Goal: Information Seeking & Learning: Compare options

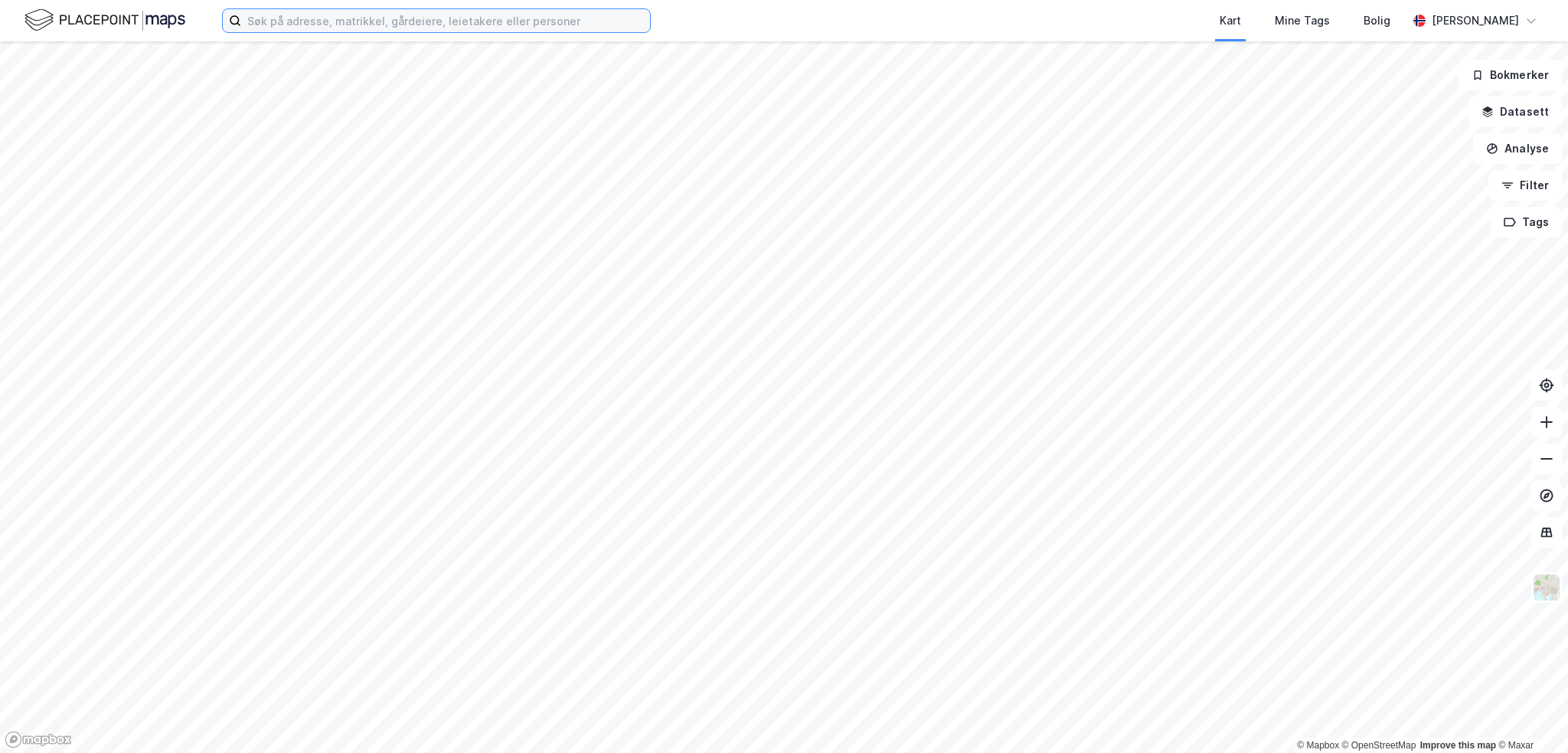
click at [494, 23] on input at bounding box center [446, 20] width 409 height 23
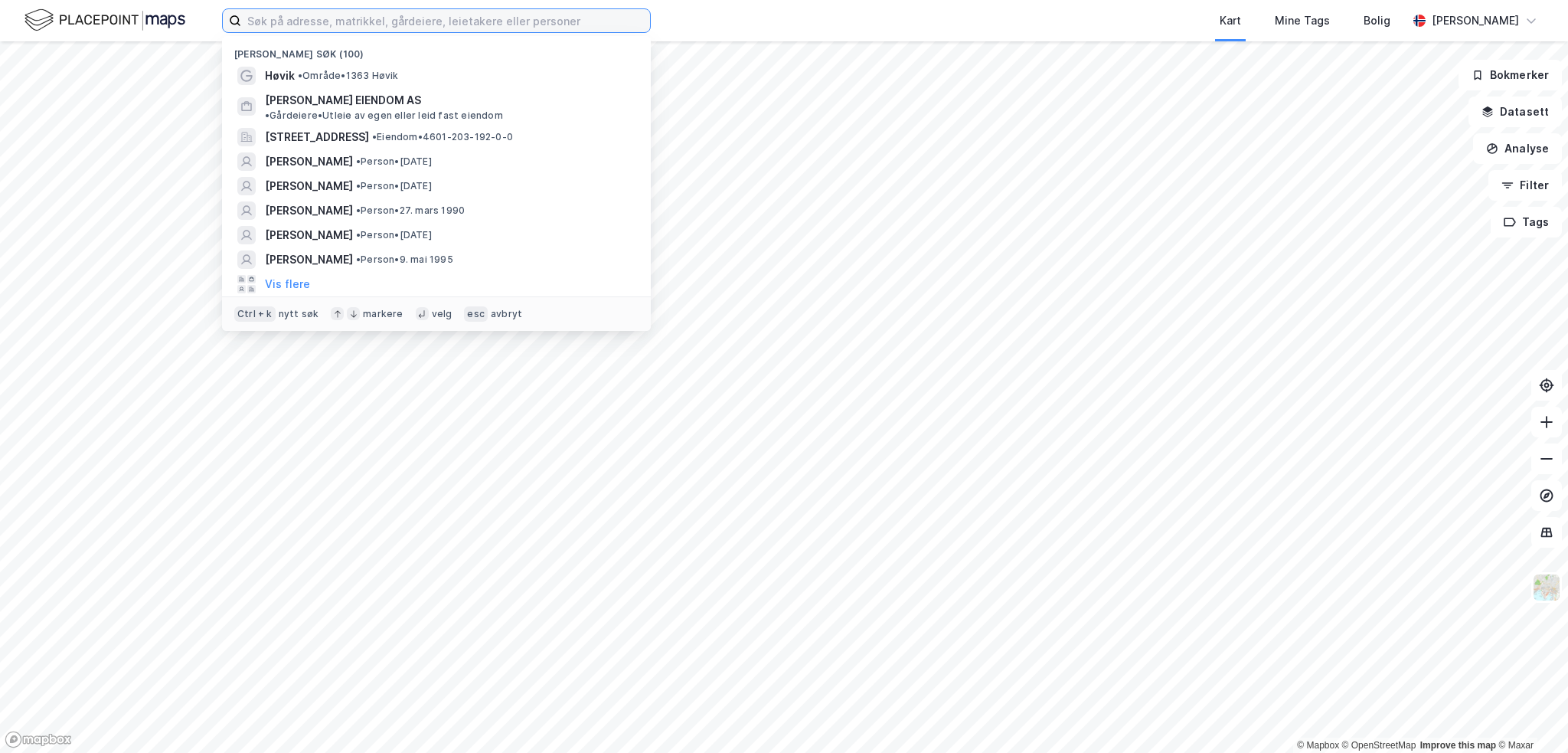
paste input "Johan [STREET_ADDRESS]"
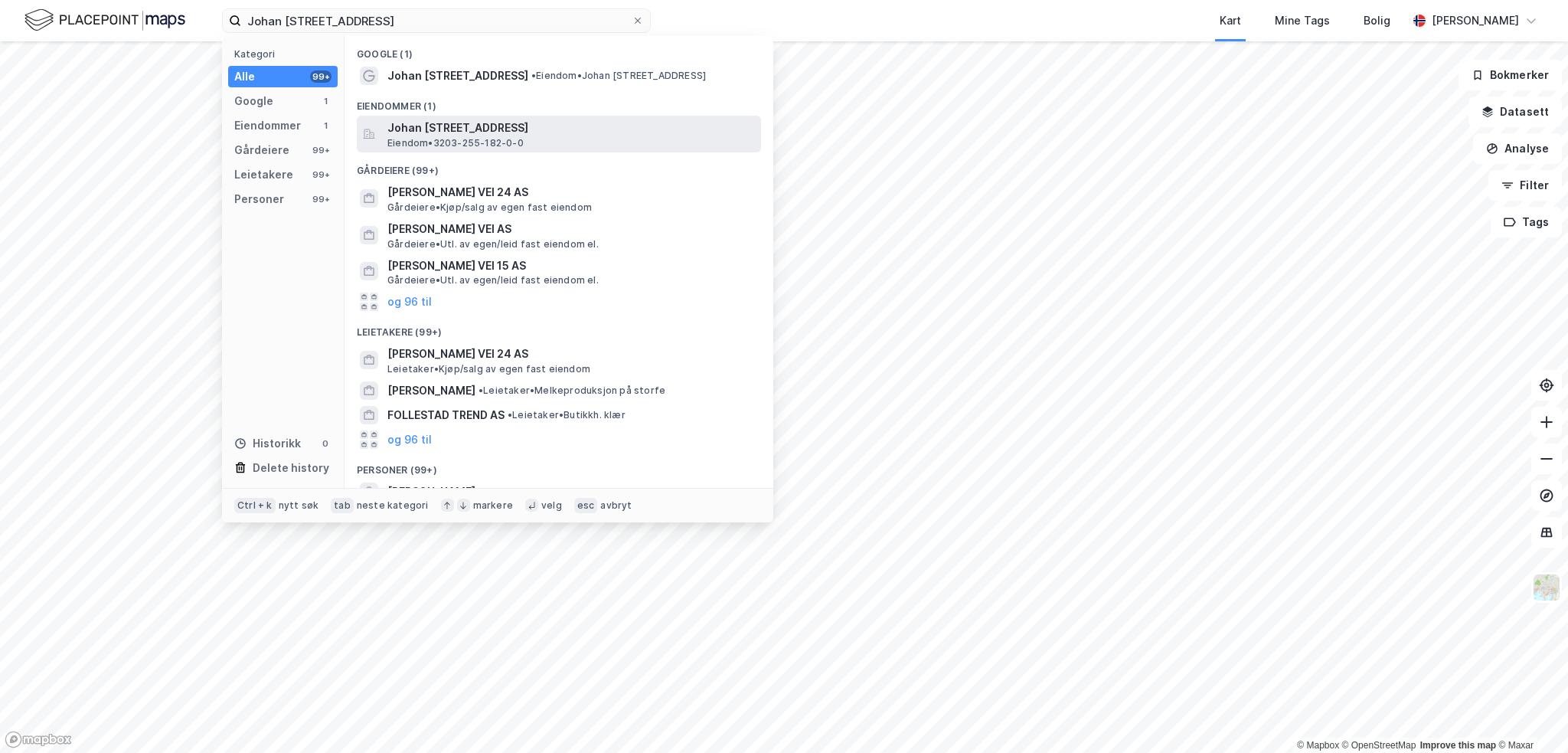
click at [458, 134] on span "Johan [STREET_ADDRESS]" at bounding box center [571, 128] width 368 height 18
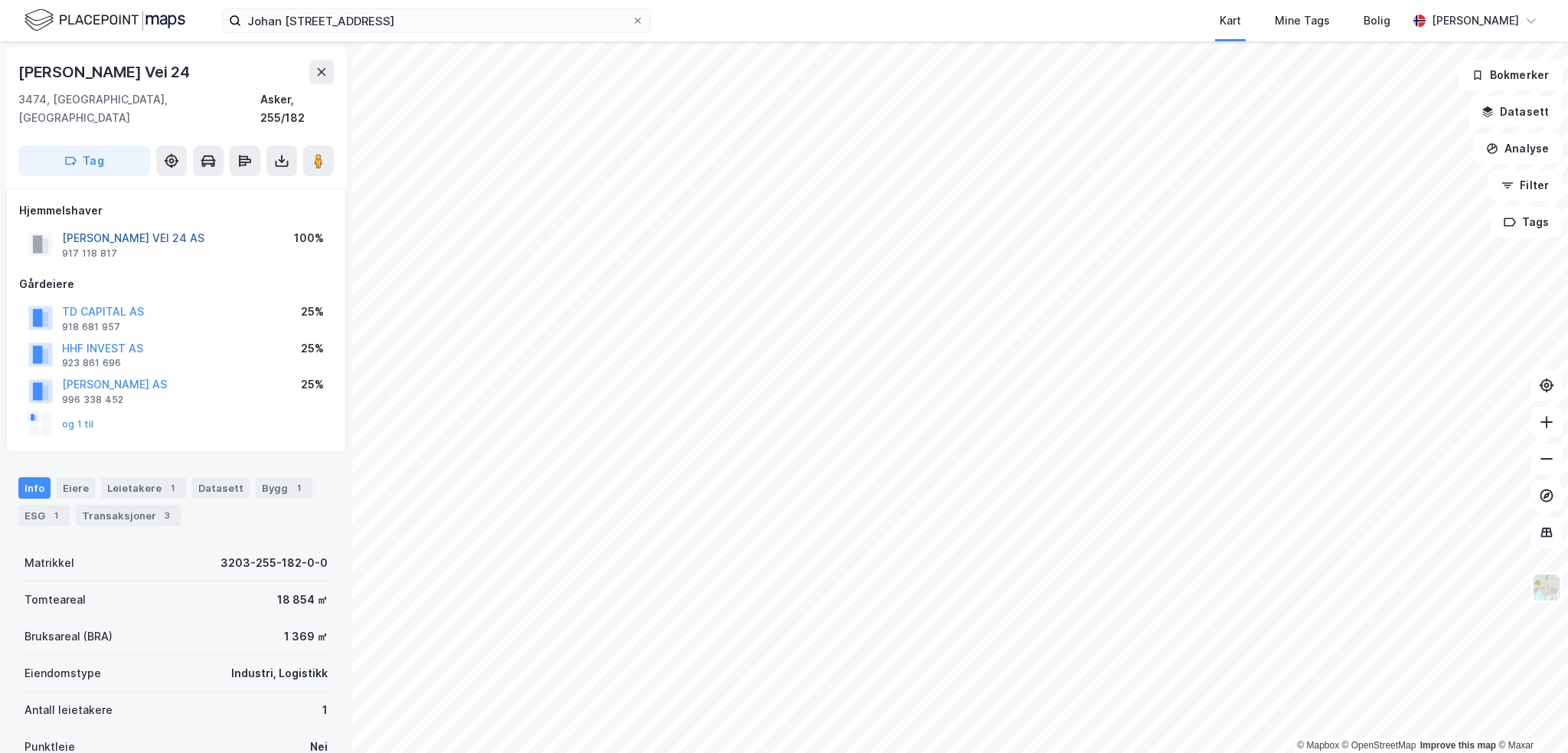
click at [0, 0] on button "[PERSON_NAME] VEI 24 AS" at bounding box center [0, 0] width 0 height 0
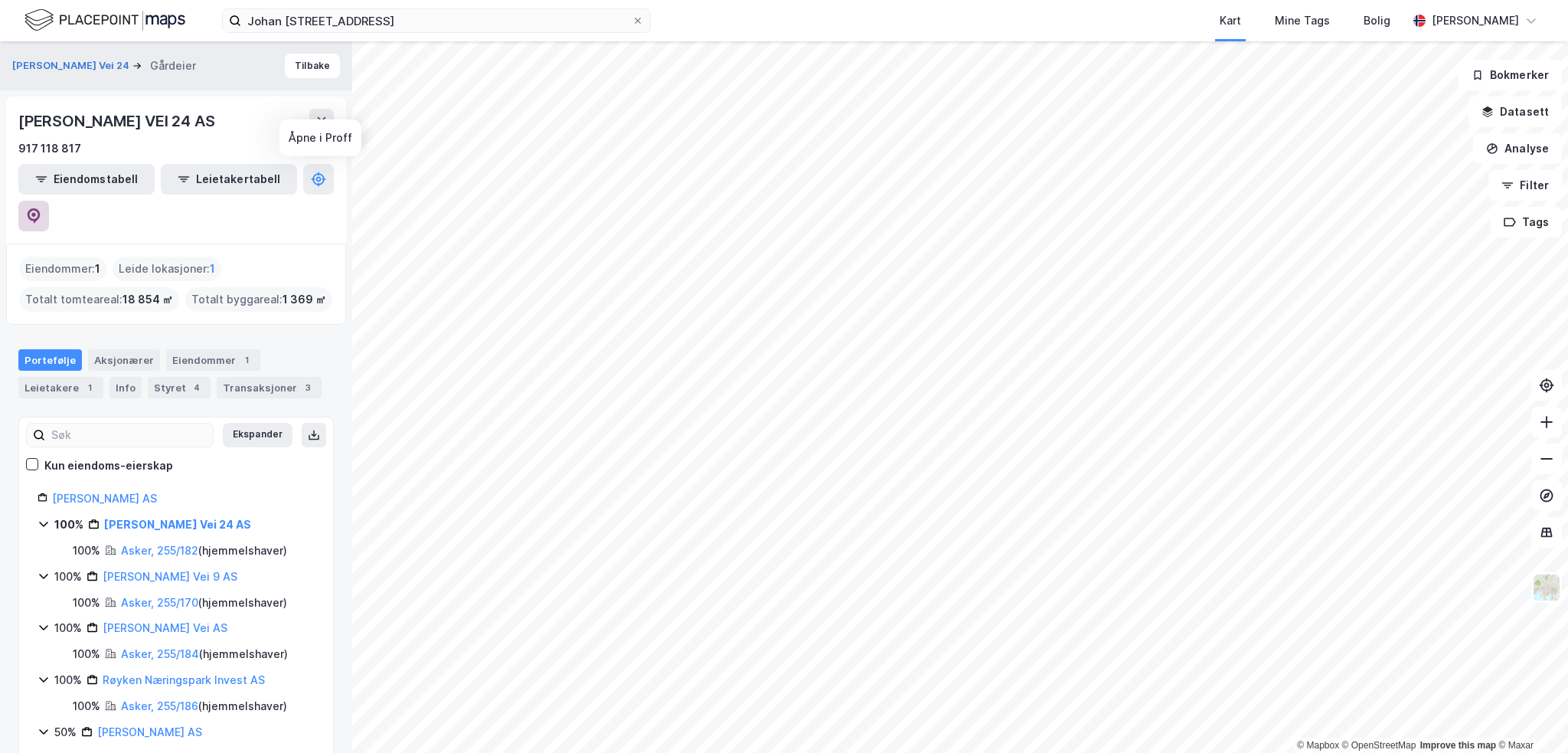
click at [41, 208] on icon at bounding box center [33, 215] width 15 height 15
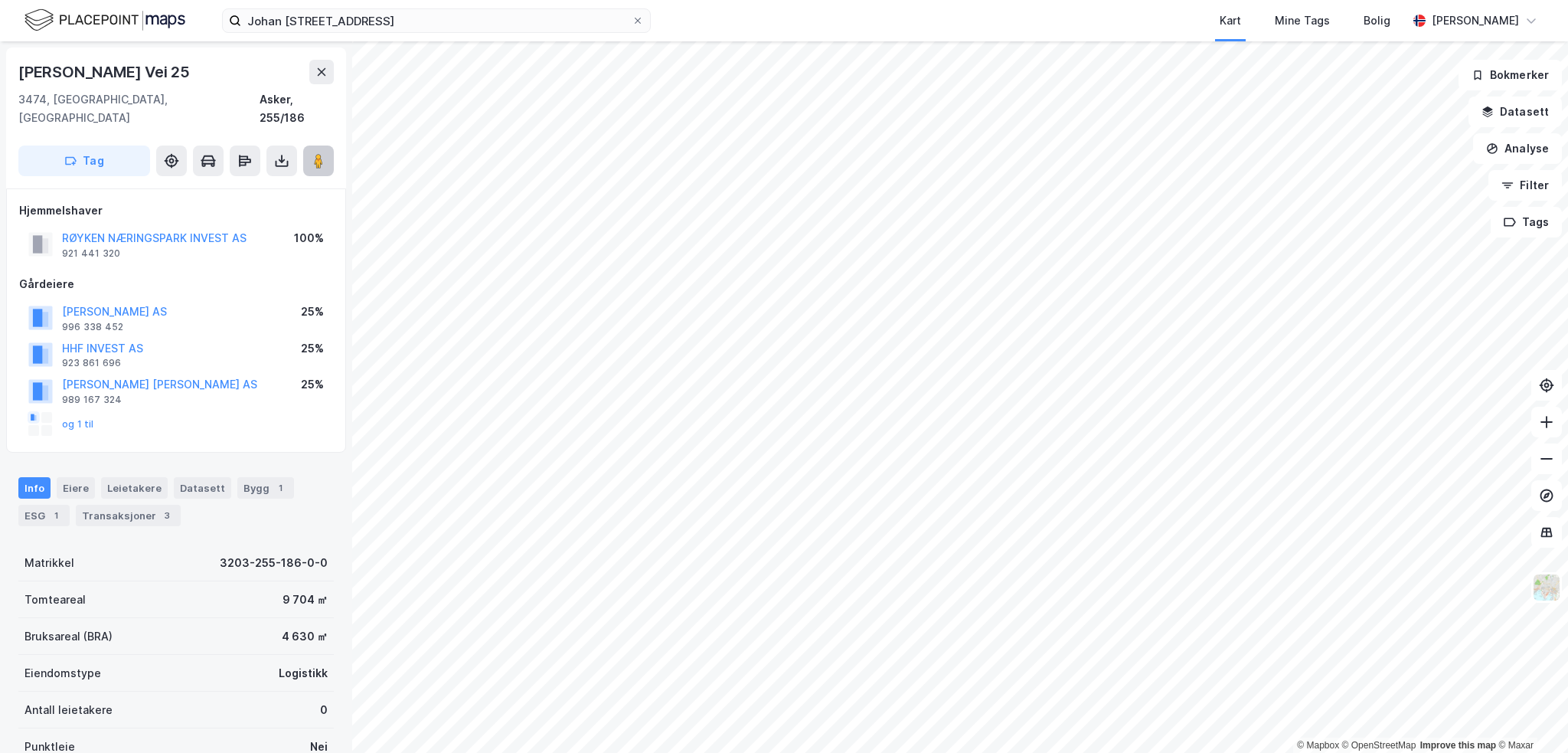
click at [325, 154] on icon at bounding box center [318, 161] width 15 height 15
click at [0, 0] on button "RØYKEN NÆRINGSPARK INVEST AS" at bounding box center [0, 0] width 0 height 0
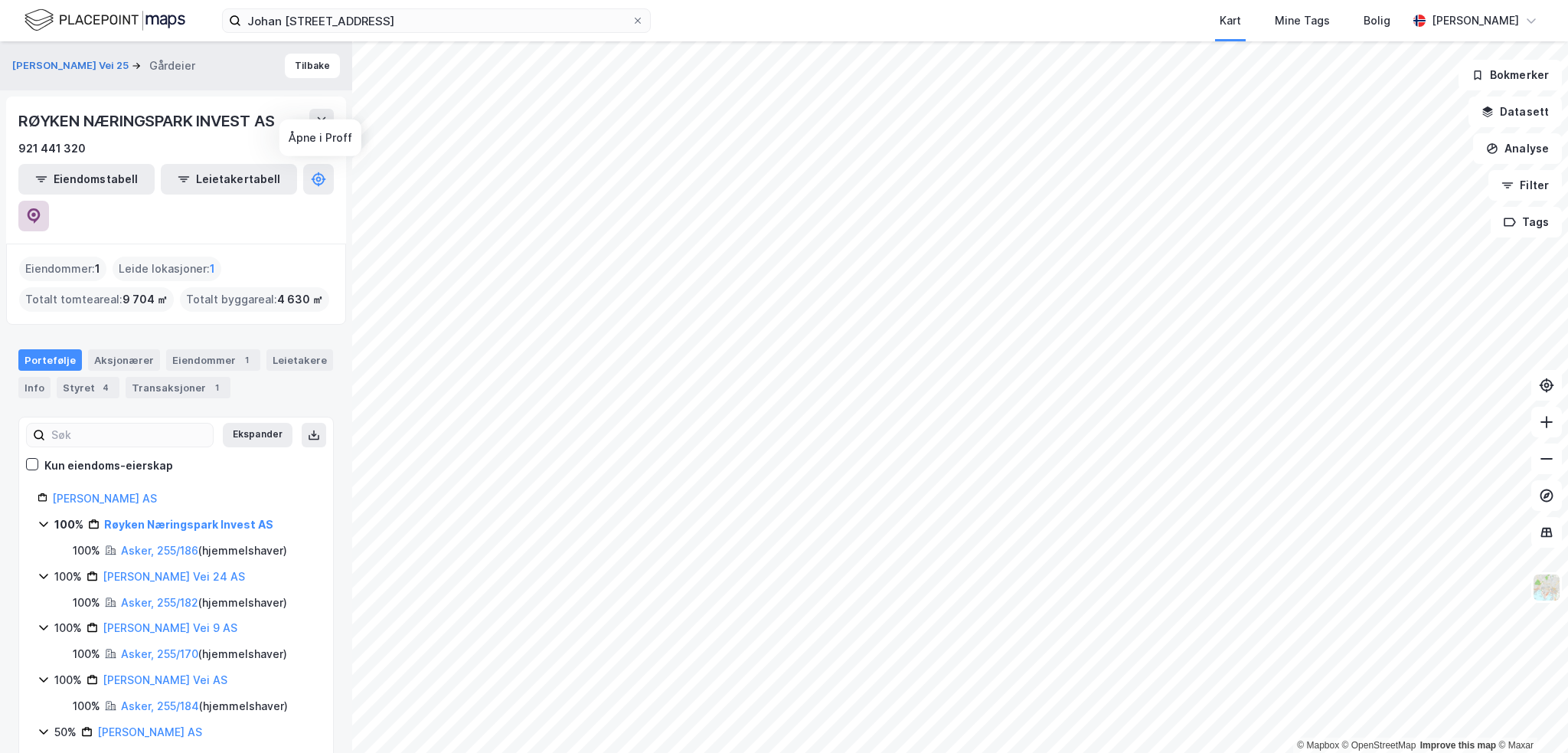
click at [49, 200] on button at bounding box center [33, 215] width 31 height 31
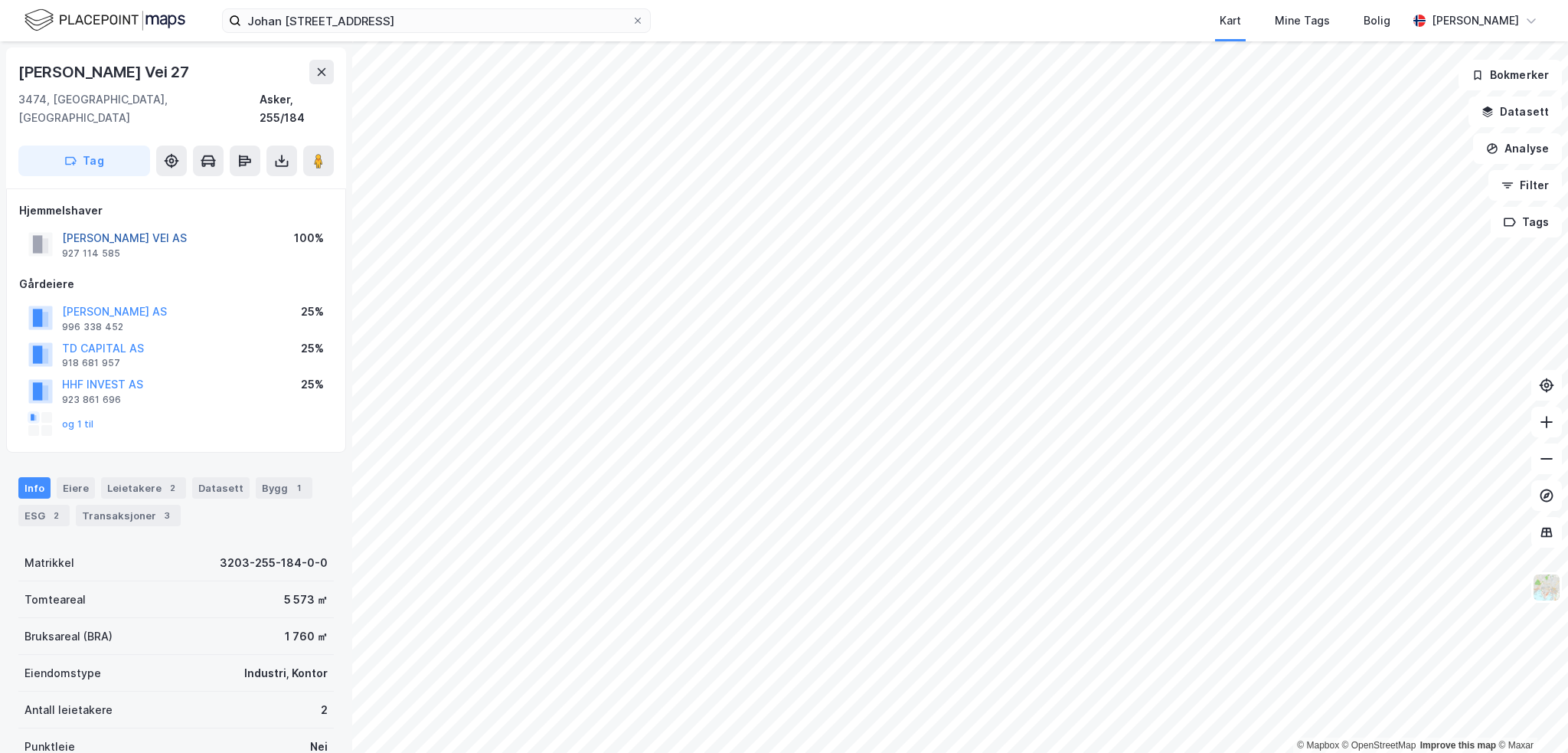
click at [0, 0] on button "[PERSON_NAME] VEI AS" at bounding box center [0, 0] width 0 height 0
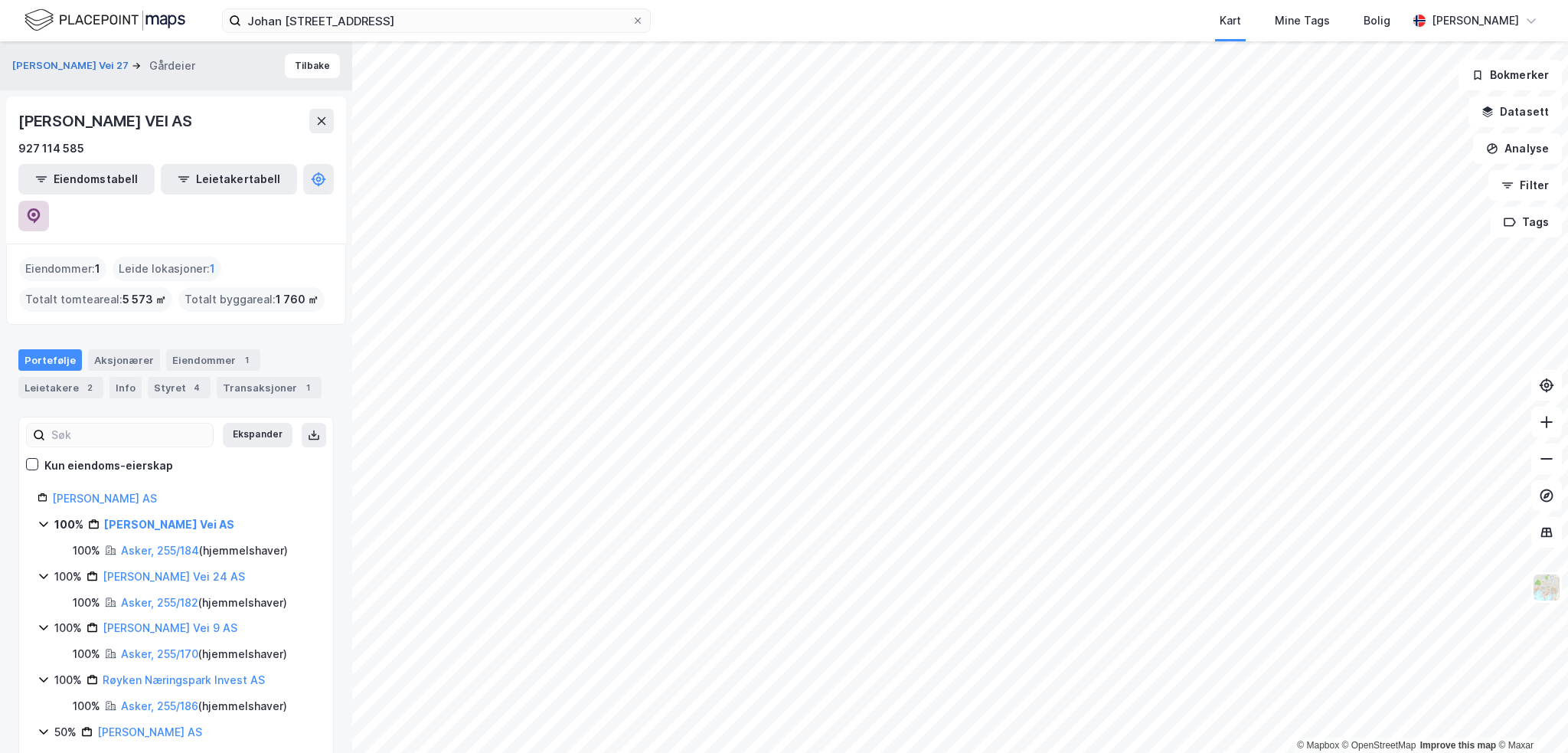
click at [41, 208] on icon at bounding box center [33, 215] width 15 height 15
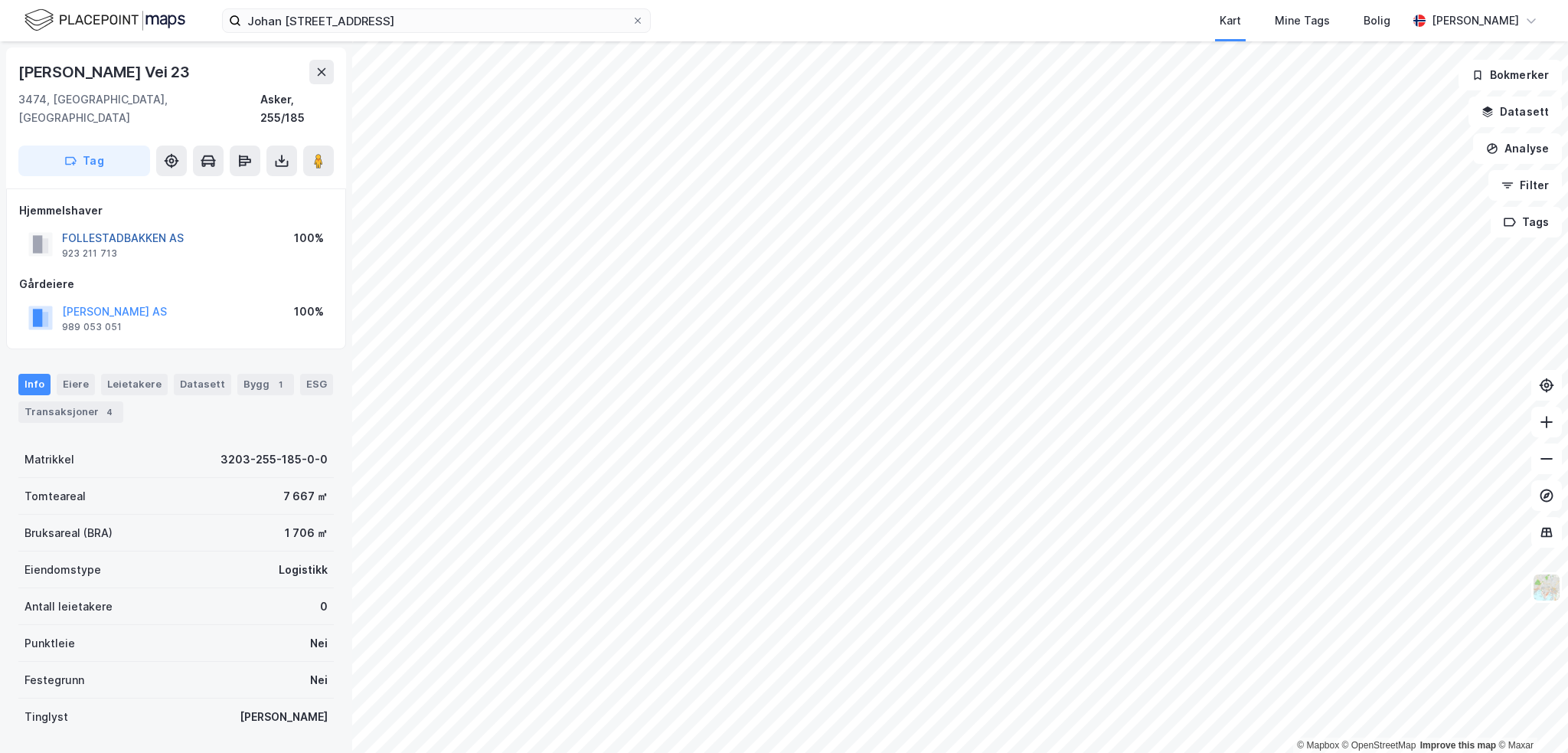
click at [0, 0] on button "FOLLESTADBAKKEN AS" at bounding box center [0, 0] width 0 height 0
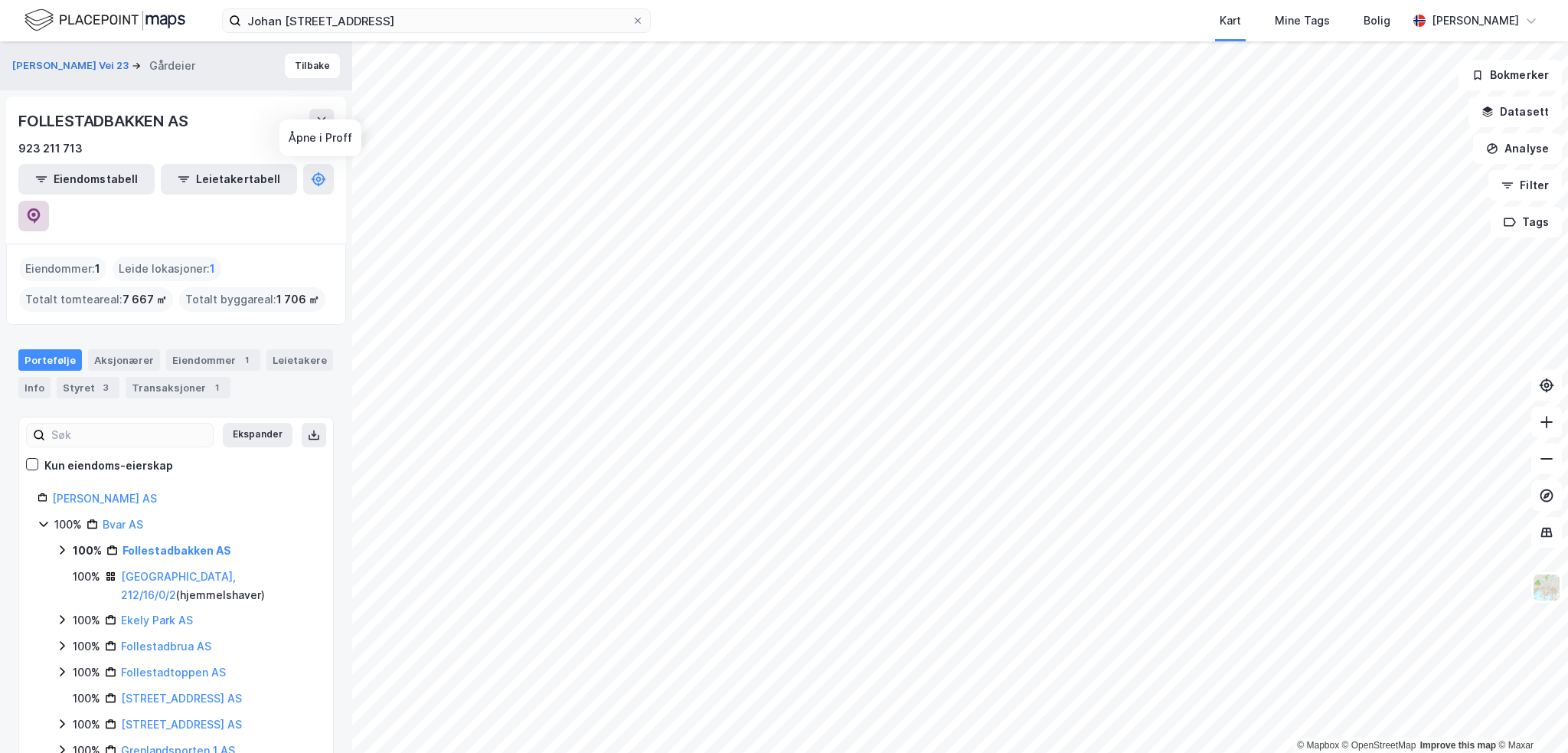
click at [41, 208] on icon at bounding box center [33, 215] width 15 height 15
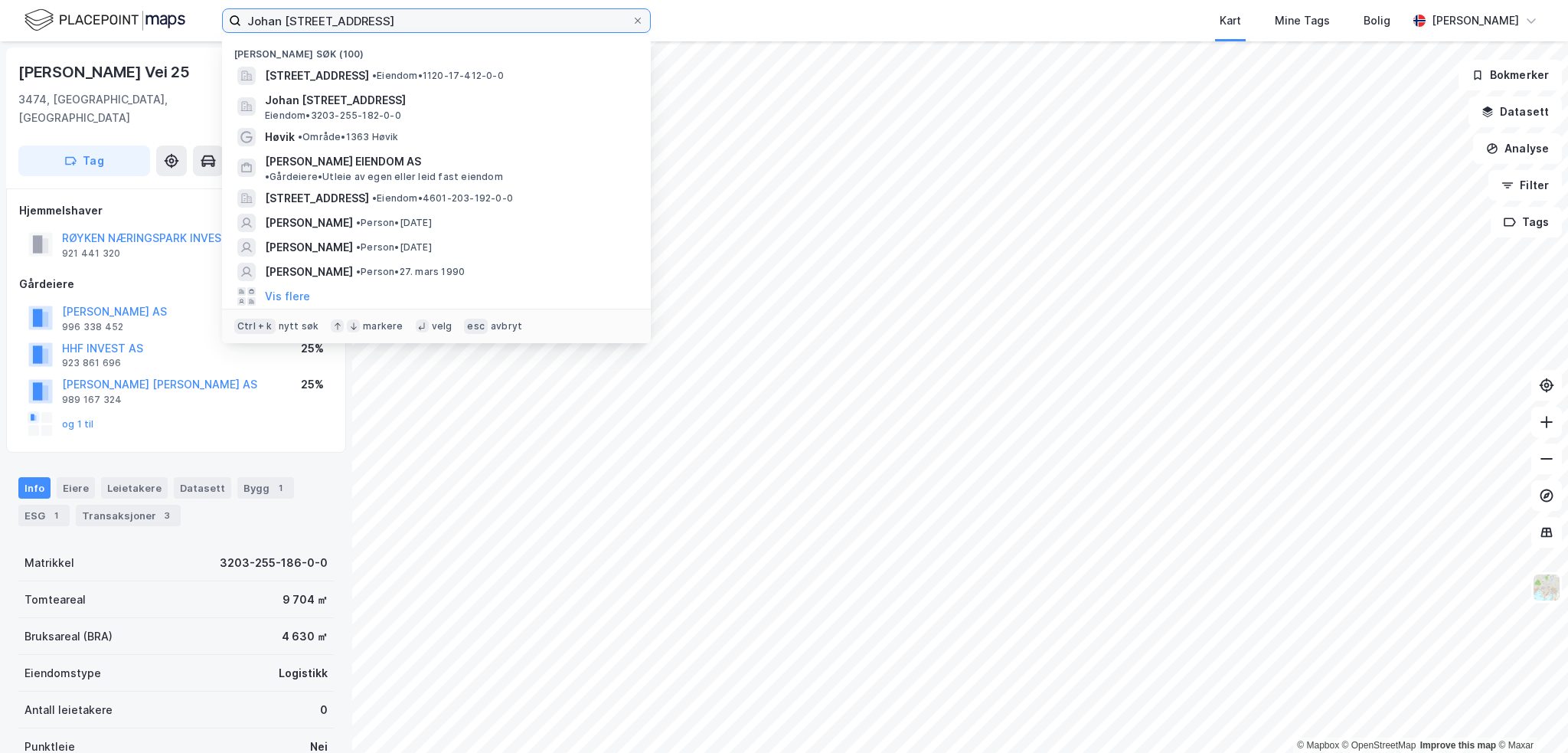
drag, startPoint x: 402, startPoint y: 27, endPoint x: 0, endPoint y: 11, distance: 402.3
click at [0, 11] on div "[PERSON_NAME] vei 24 Nylige søk (100) [STREET_ADDRESS] • Eiendom • 1120-17-412-…" at bounding box center [784, 20] width 1568 height 41
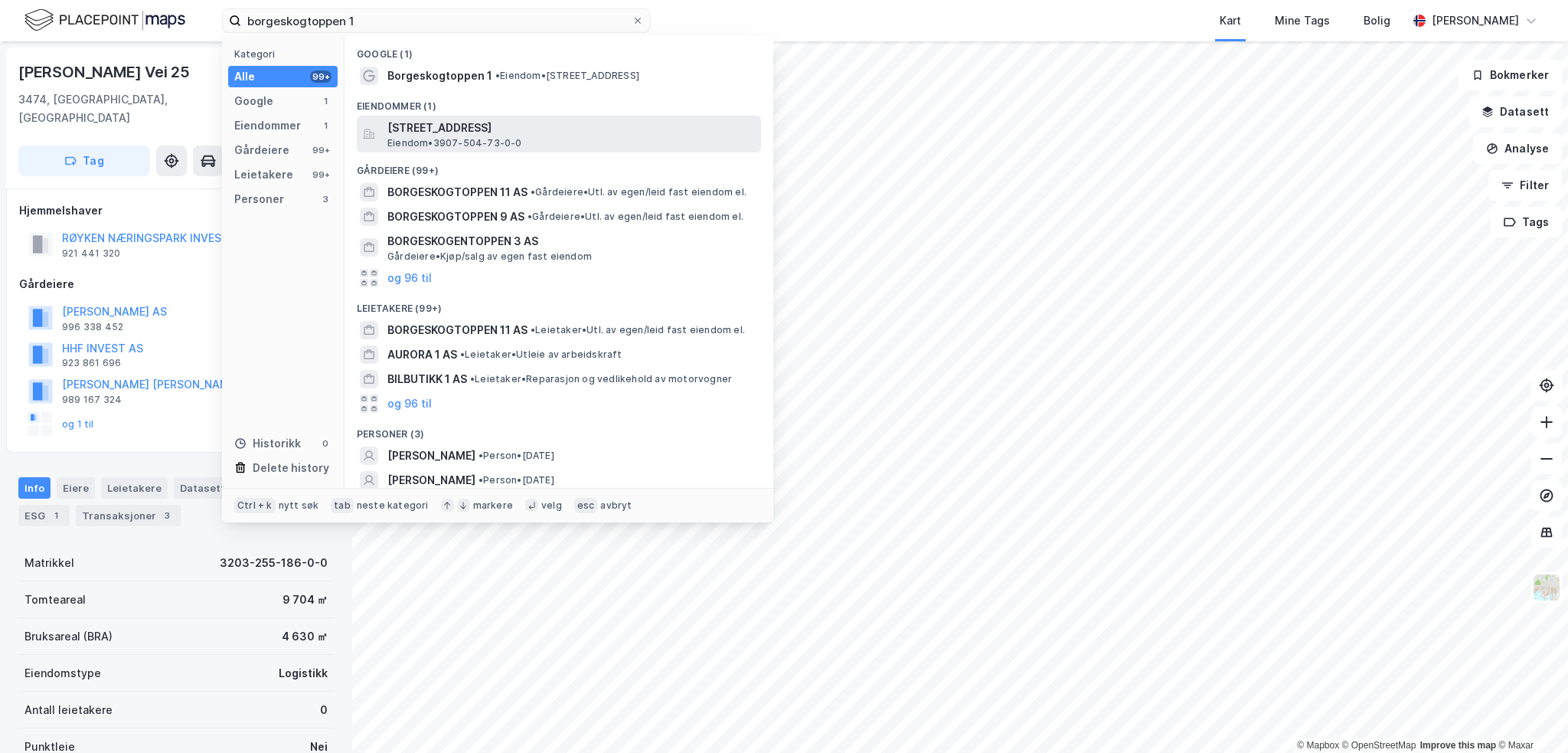
click at [507, 134] on span "[STREET_ADDRESS]" at bounding box center [571, 128] width 368 height 18
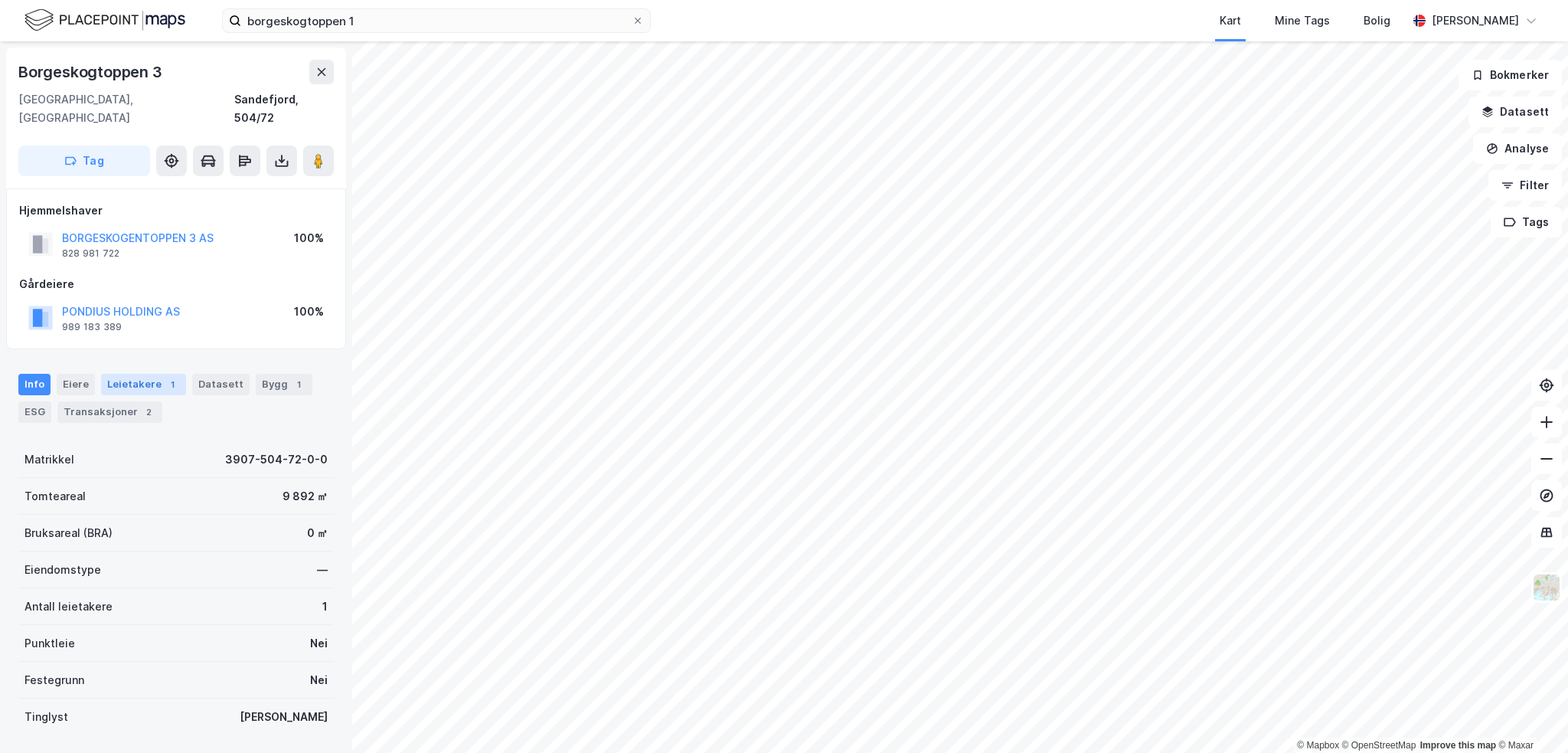
click at [151, 374] on div "Leietakere 1" at bounding box center [143, 385] width 85 height 22
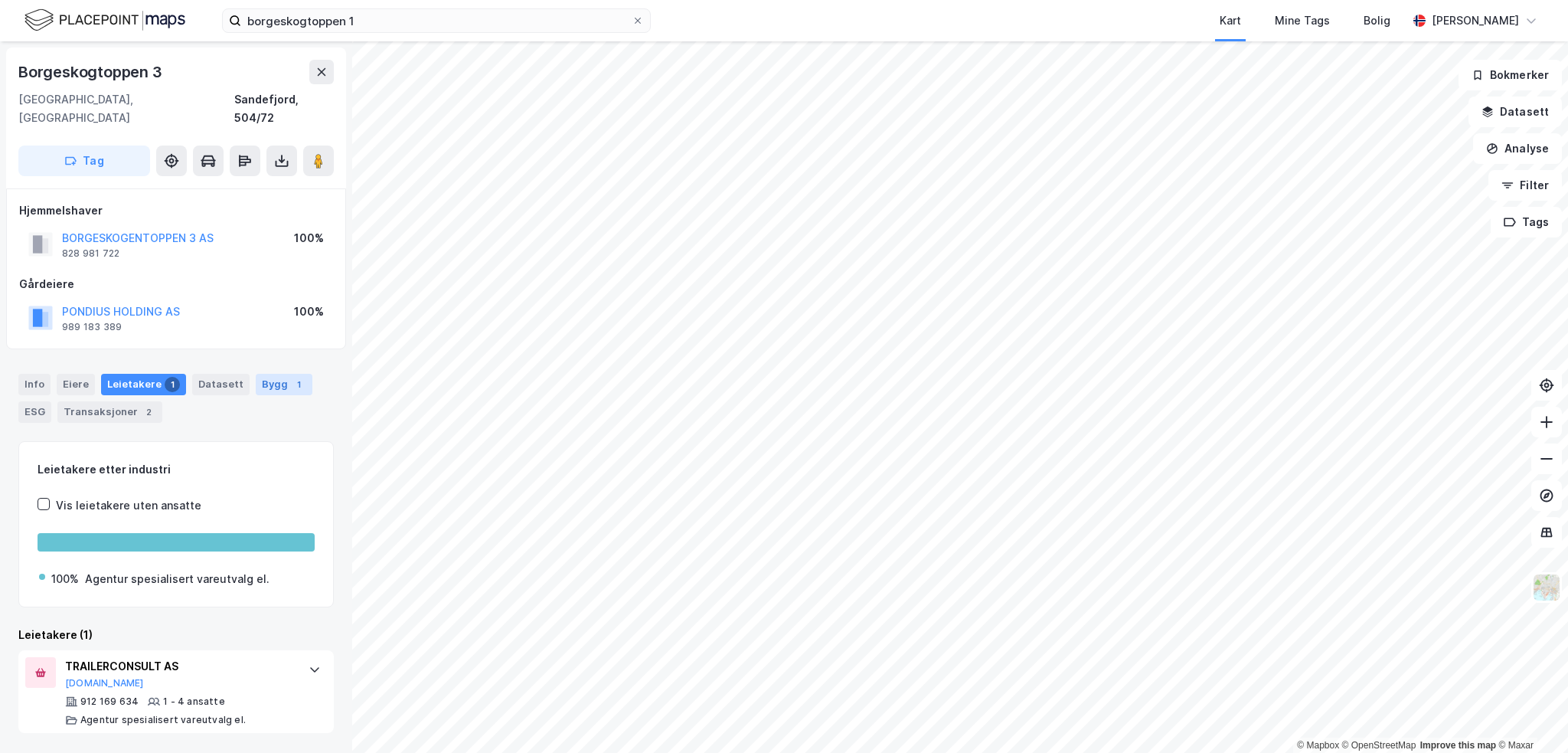
click at [275, 374] on div "Bygg 1" at bounding box center [284, 385] width 57 height 22
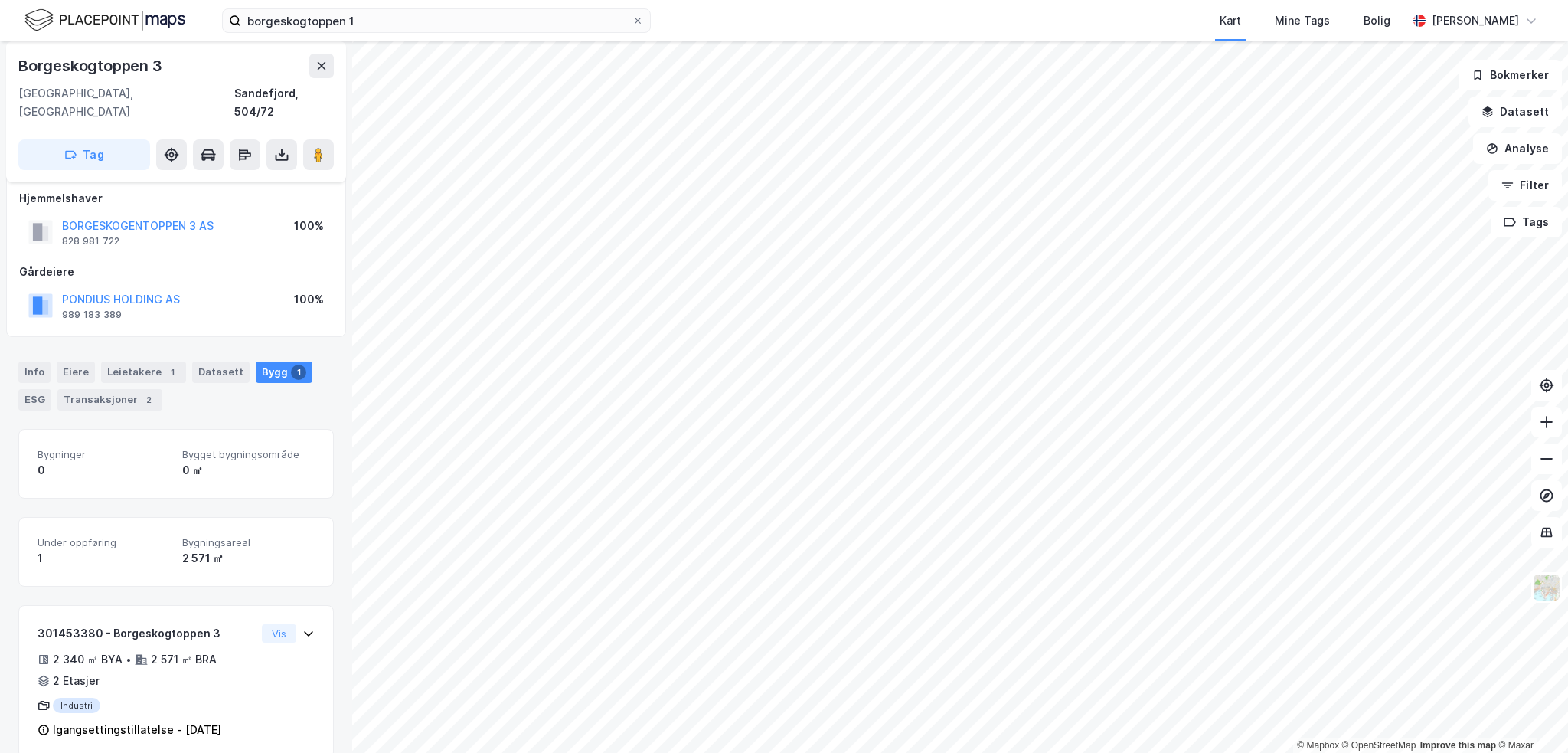
scroll to position [15, 0]
click at [142, 358] on div "Leietakere 1" at bounding box center [143, 369] width 85 height 22
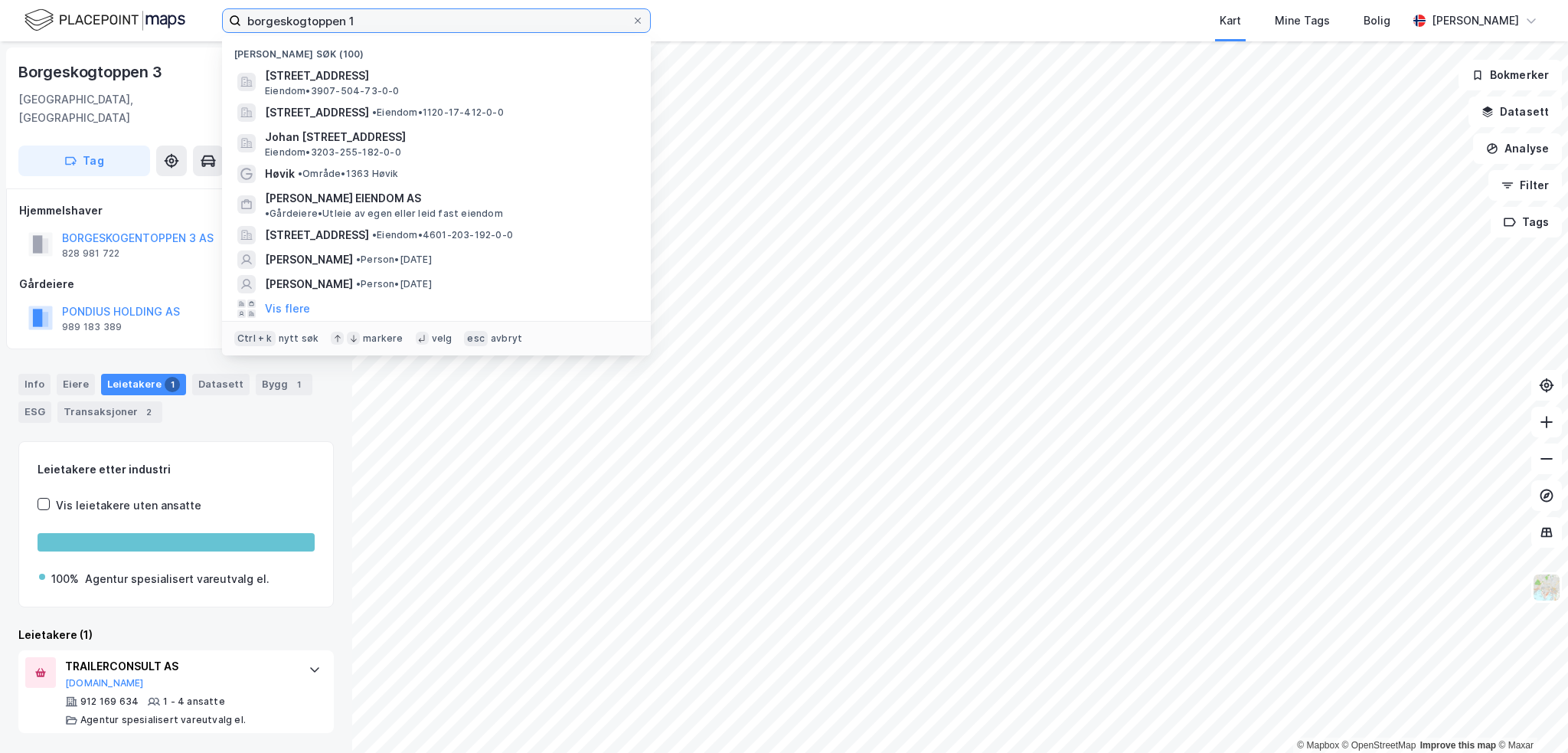
drag, startPoint x: 431, startPoint y: 16, endPoint x: 0, endPoint y: -31, distance: 433.6
click at [0, 0] on html "borgeskogtoppen 1 Nylige søk (100) Borgeskogtoppen 1, 3160, STOKKE, SANDEFJORD …" at bounding box center [784, 376] width 1568 height 753
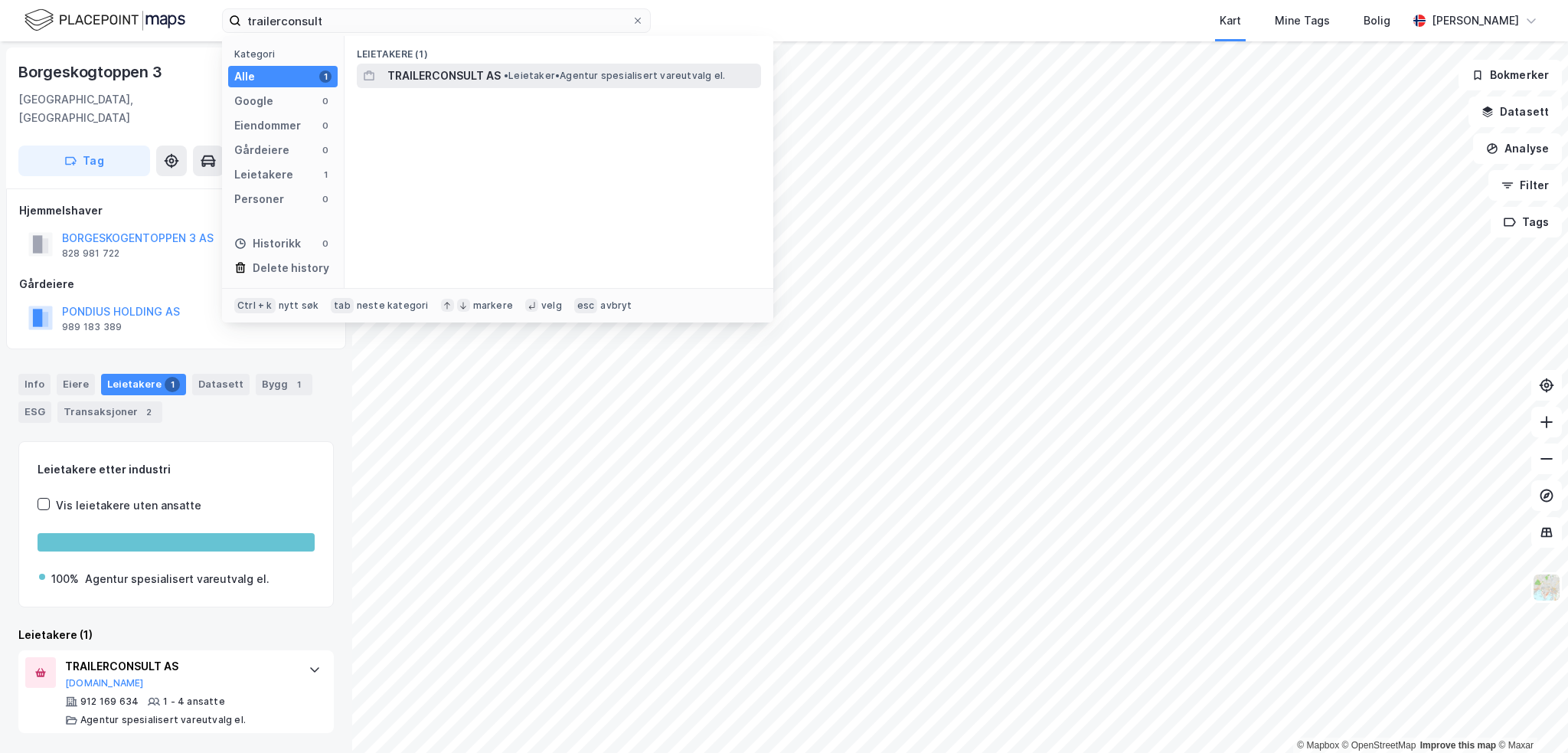
click at [445, 76] on span "TRAILERCONSULT AS" at bounding box center [445, 76] width 114 height 18
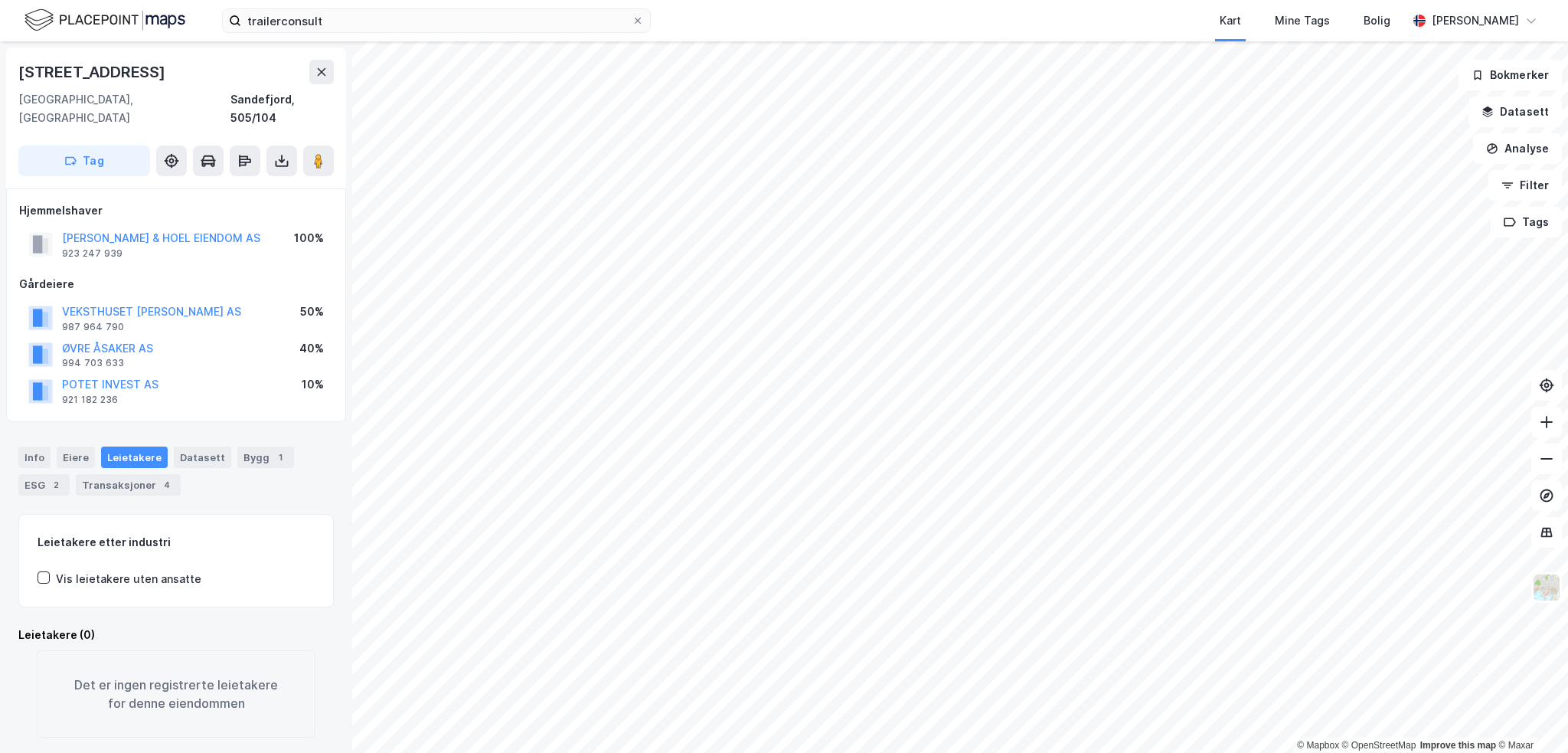
click at [71, 71] on div "[STREET_ADDRESS]" at bounding box center [93, 72] width 151 height 25
click at [74, 71] on div "[STREET_ADDRESS]" at bounding box center [93, 72] width 151 height 25
copy div "Borgeskogen"
click at [375, 18] on input "trailerconsult" at bounding box center [437, 20] width 391 height 23
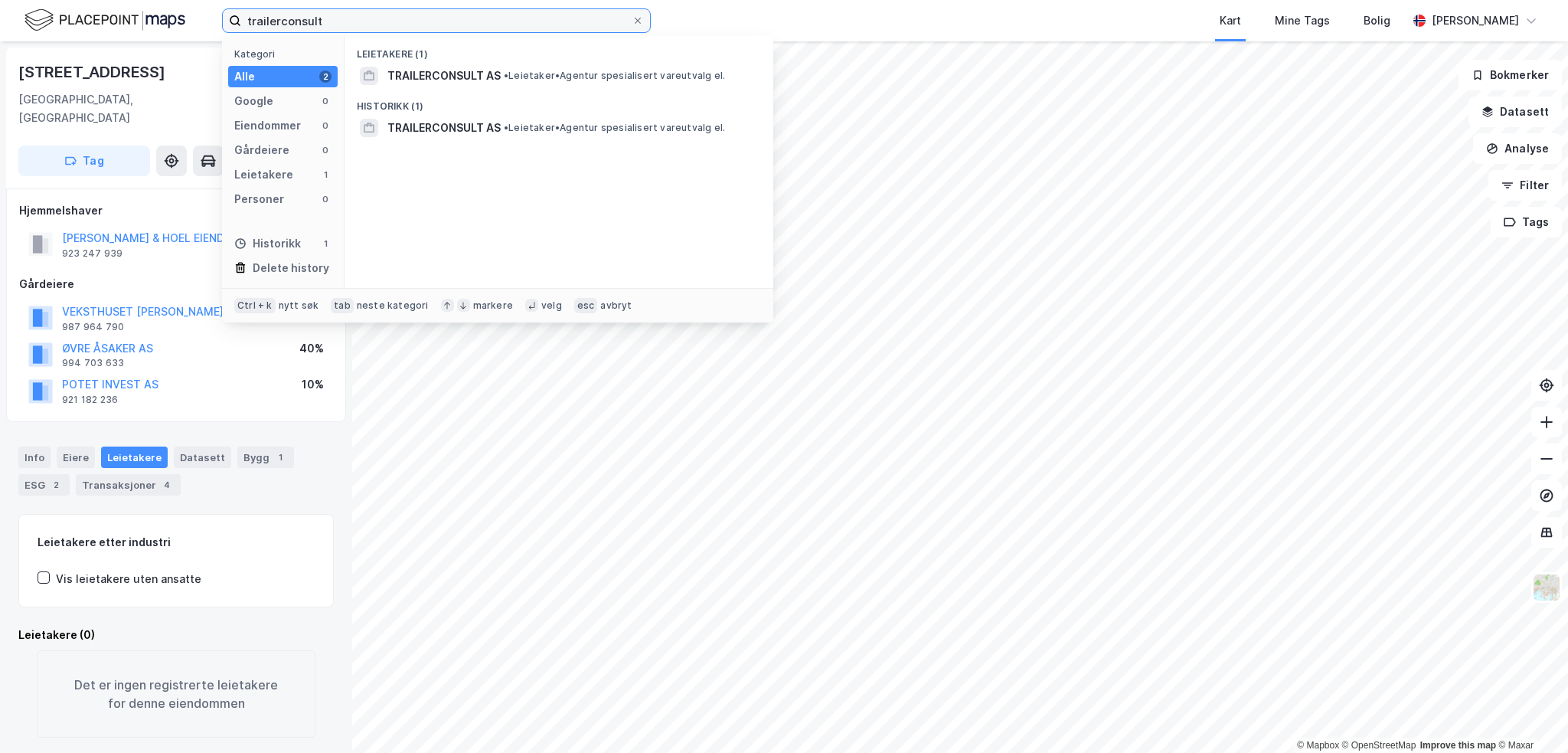
click at [375, 18] on input "trailerconsult" at bounding box center [437, 20] width 391 height 23
paste input "Borgeskogen"
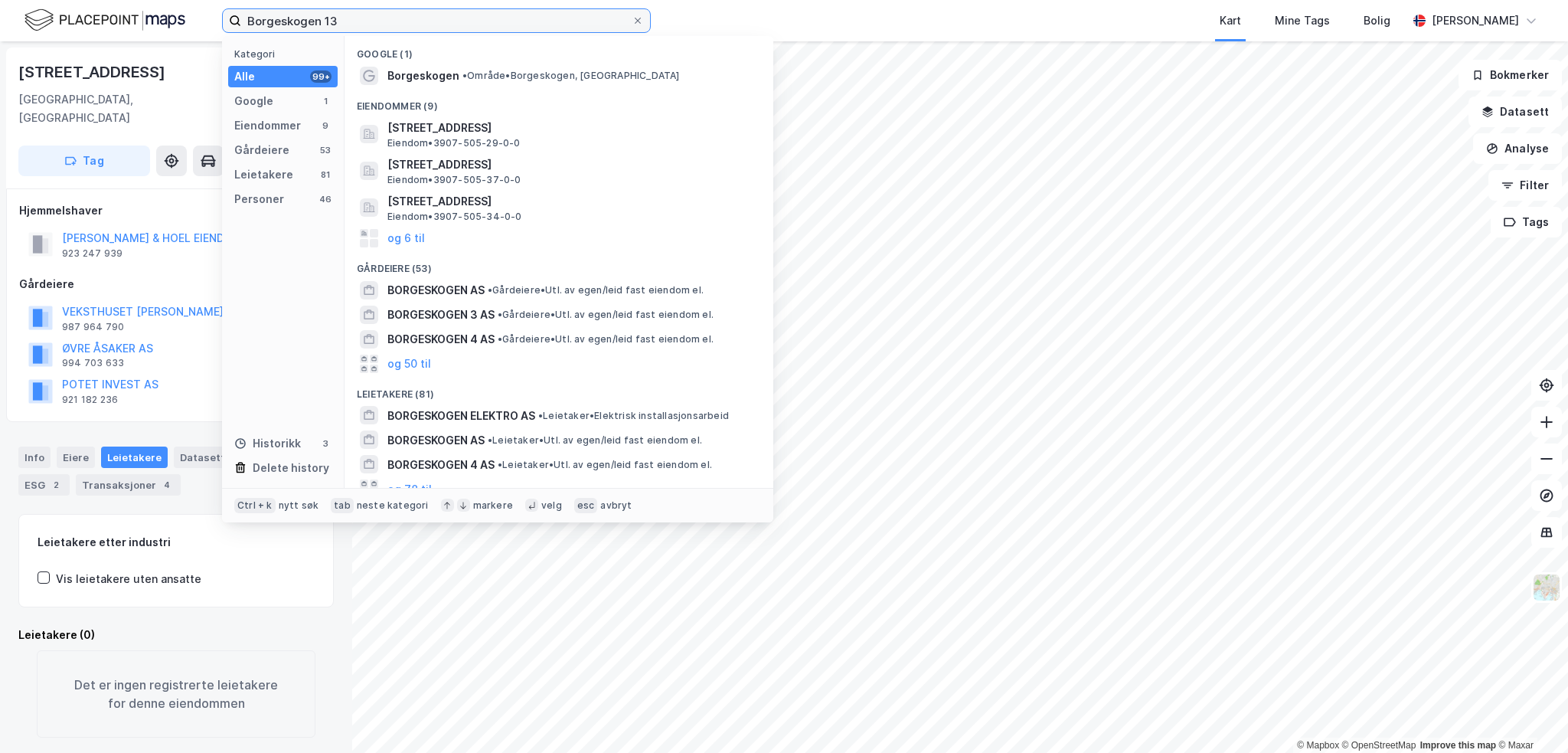
type input "Borgeskogen 13"
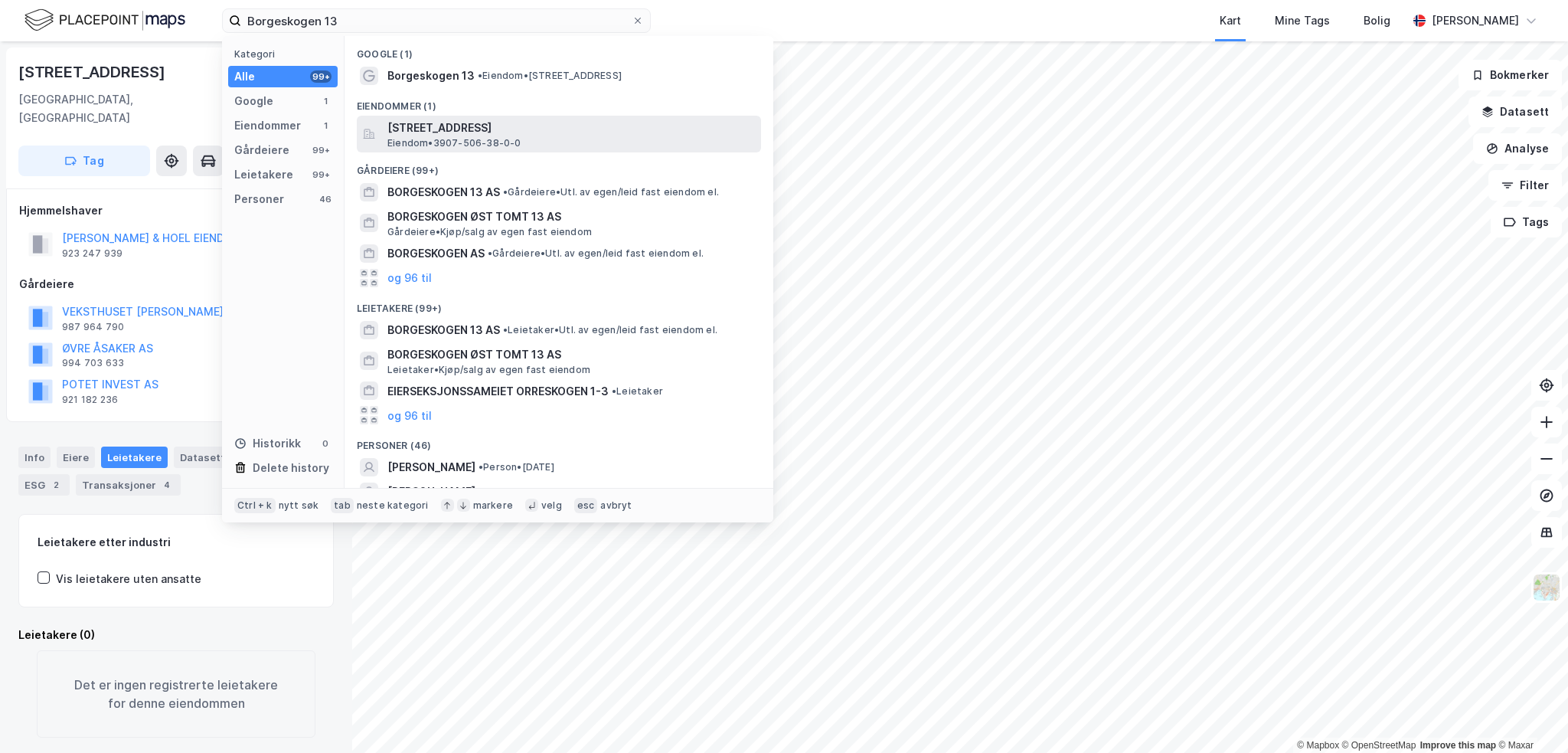
click at [463, 128] on span "[STREET_ADDRESS]" at bounding box center [571, 128] width 368 height 18
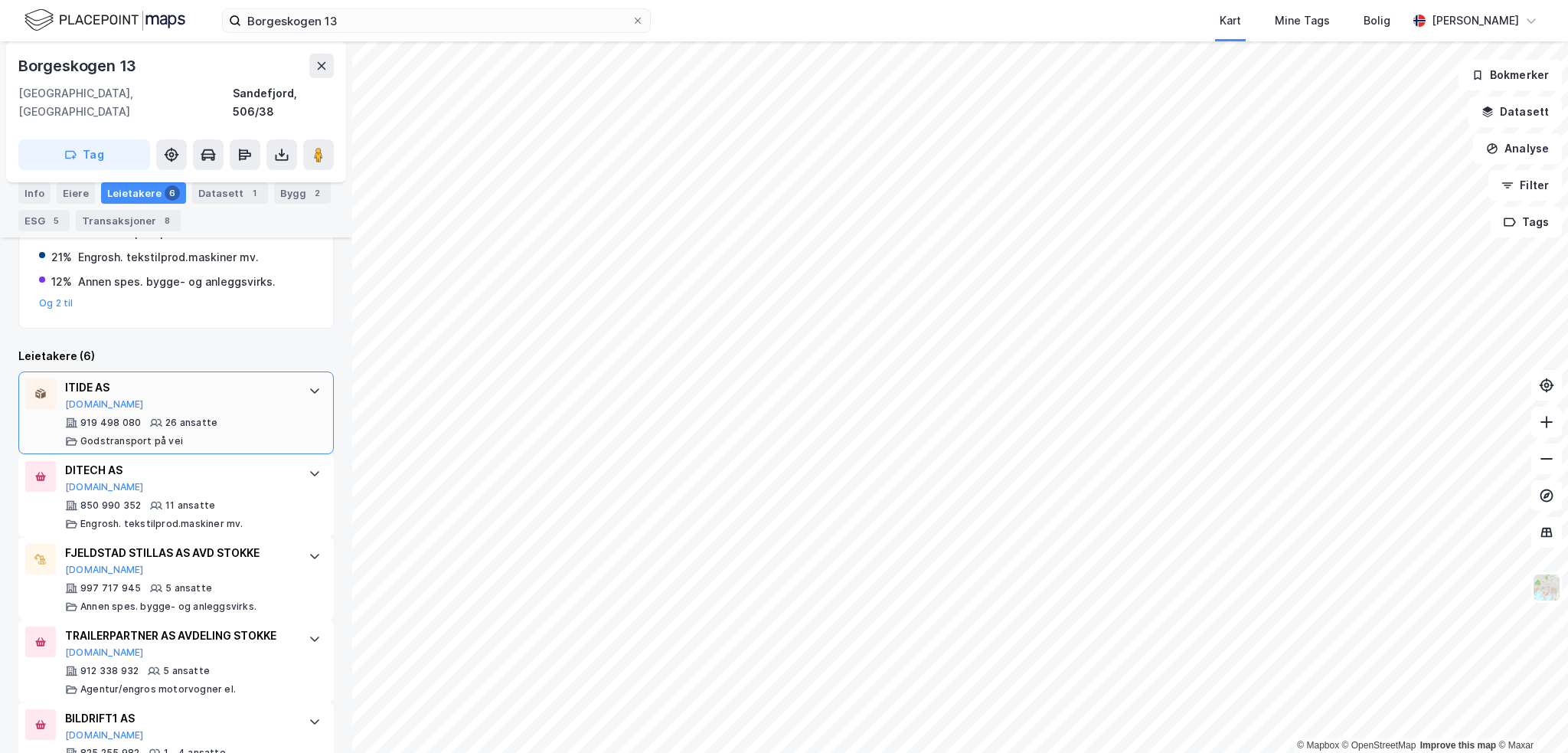
scroll to position [460, 0]
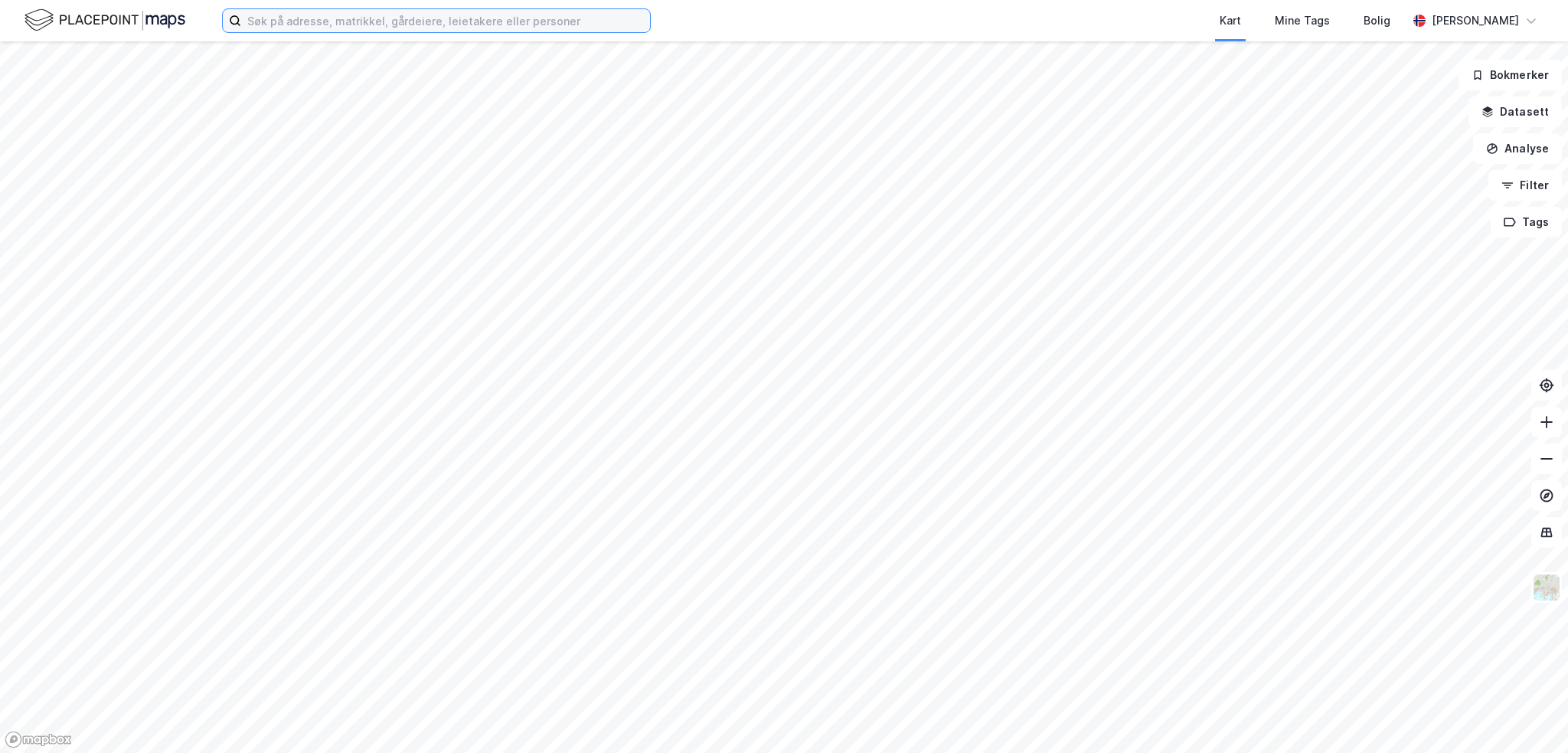
click at [383, 15] on input at bounding box center [446, 20] width 409 height 23
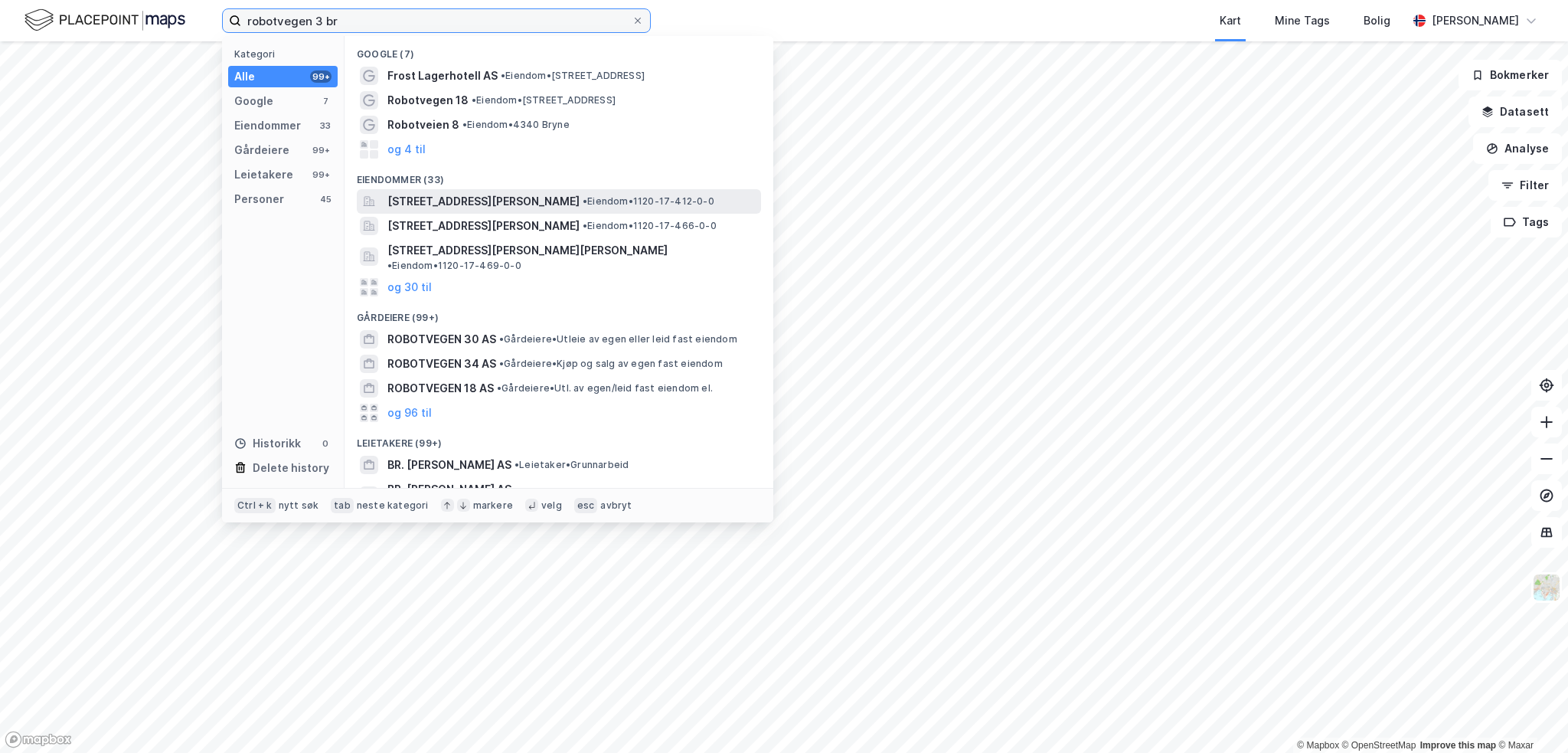
type input "robotvegen 3 br"
click at [503, 201] on span "[STREET_ADDRESS]" at bounding box center [483, 201] width 192 height 18
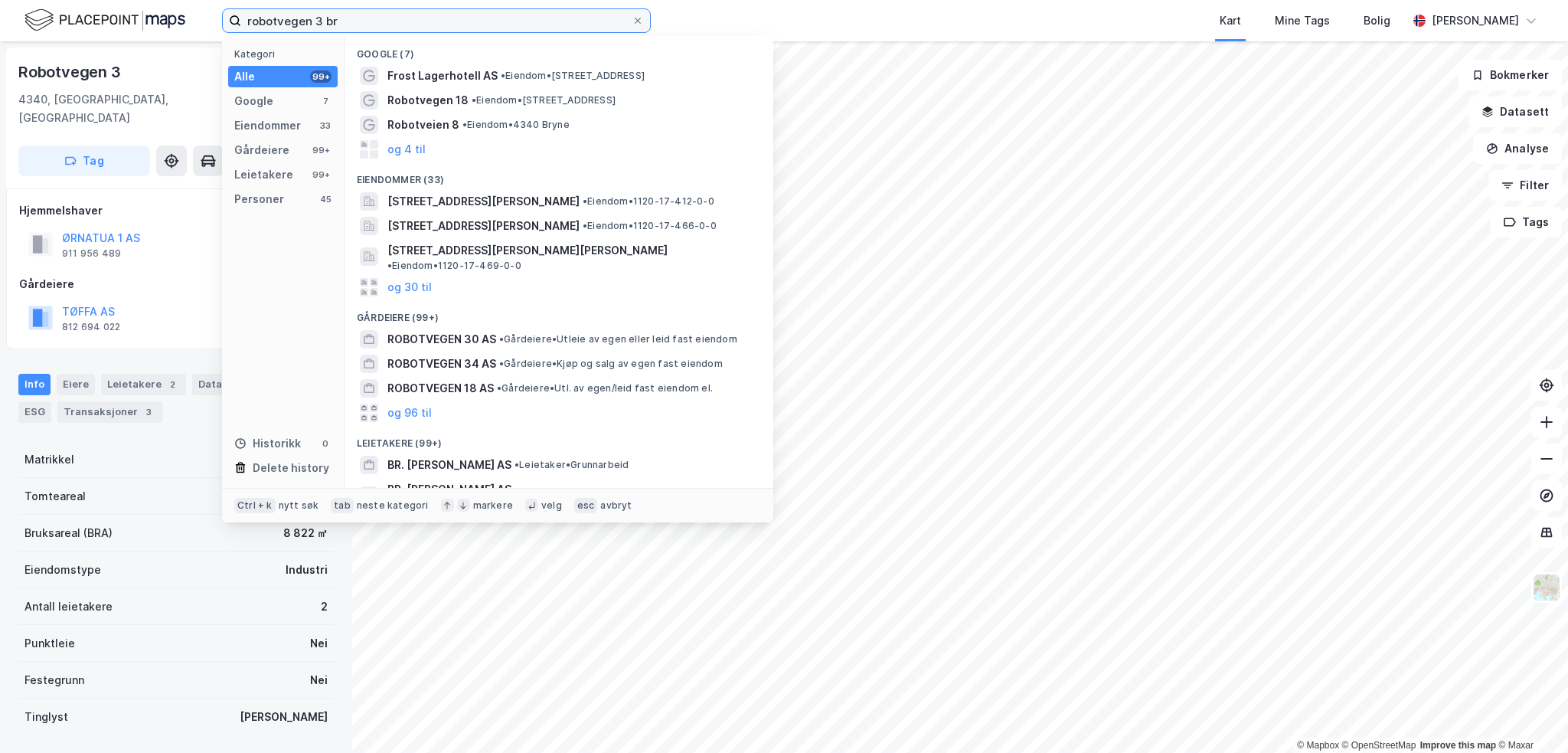
click at [432, 17] on input "robotvegen 3 br" at bounding box center [437, 20] width 391 height 23
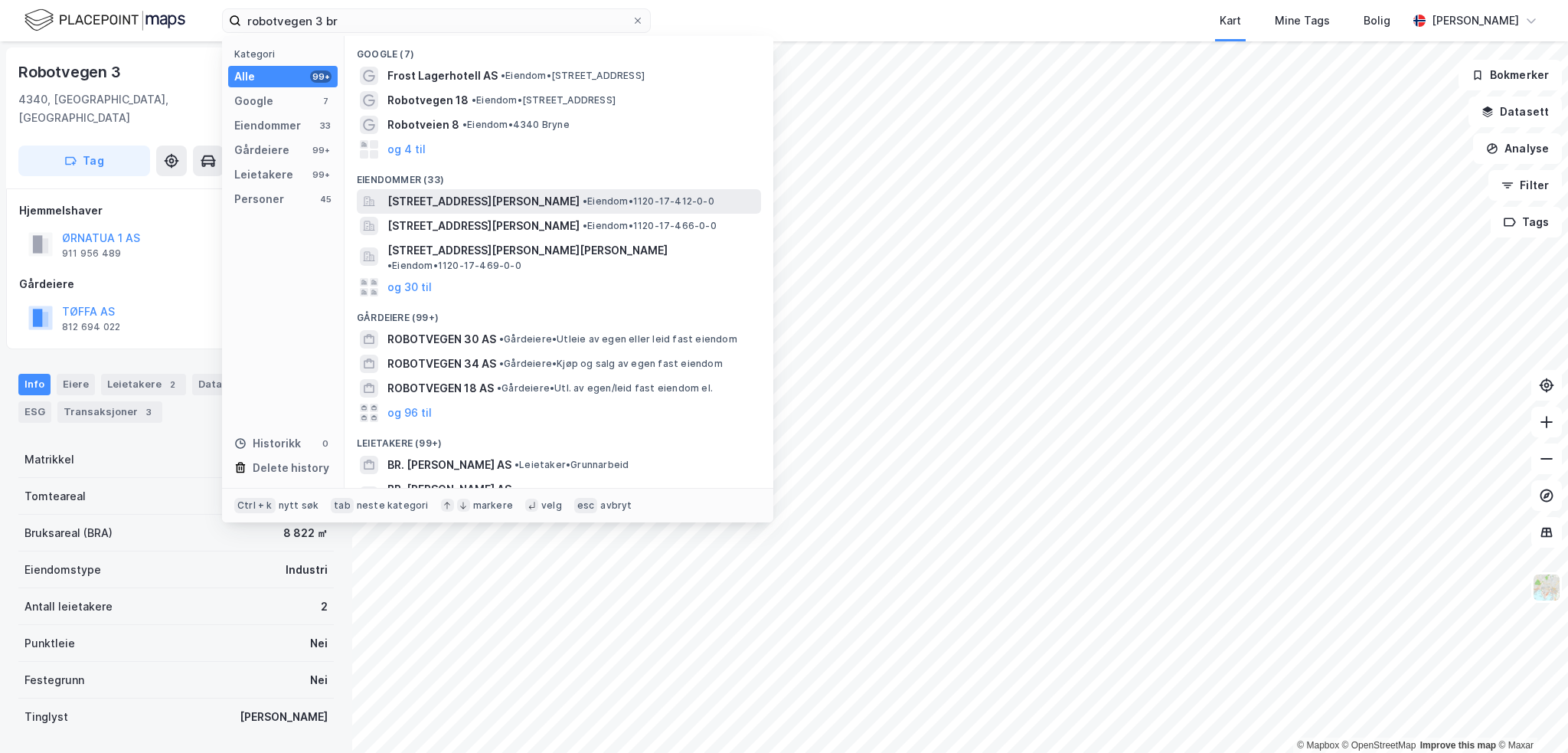
click at [487, 196] on span "[STREET_ADDRESS]" at bounding box center [483, 201] width 192 height 18
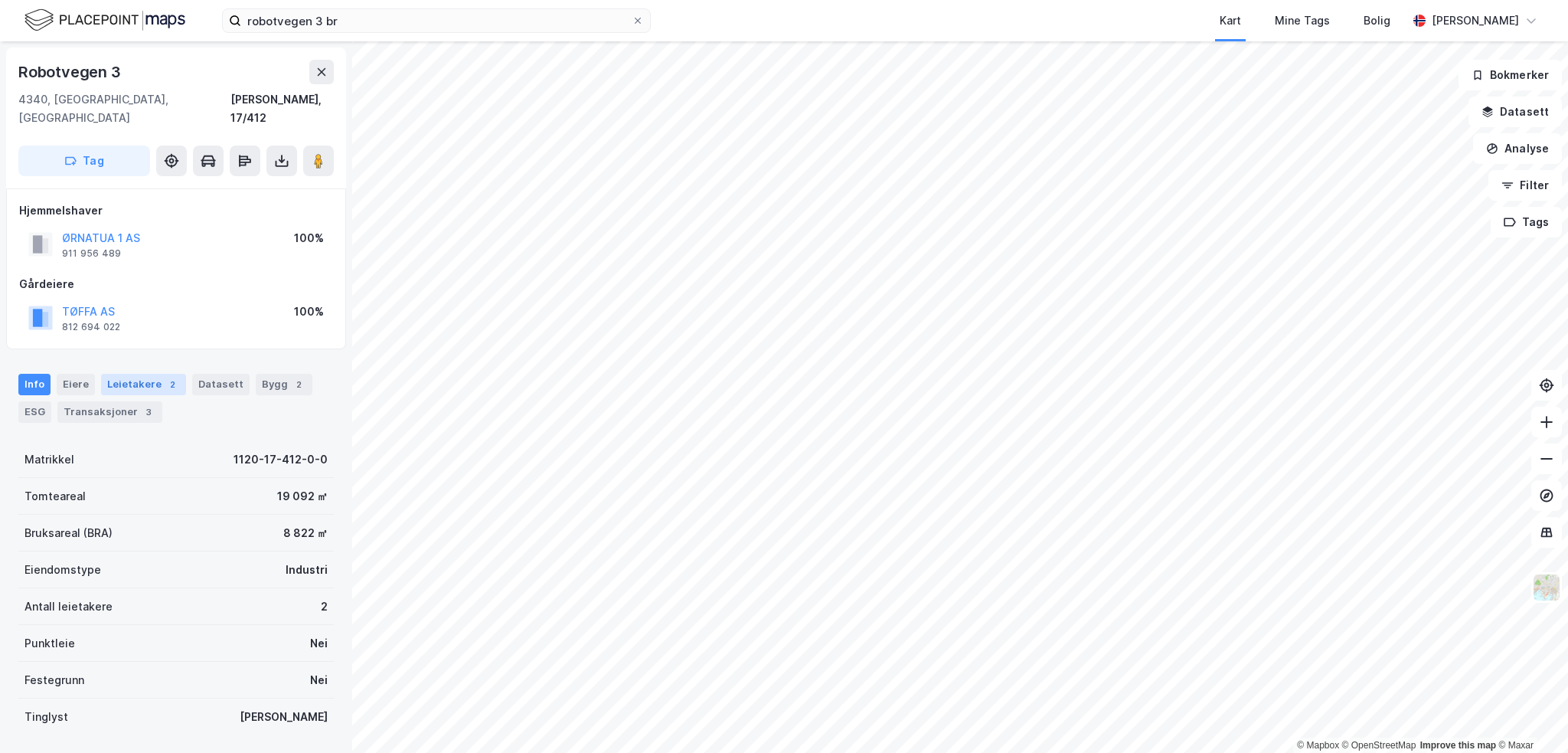
click at [167, 374] on div "Leietakere 2" at bounding box center [143, 385] width 85 height 22
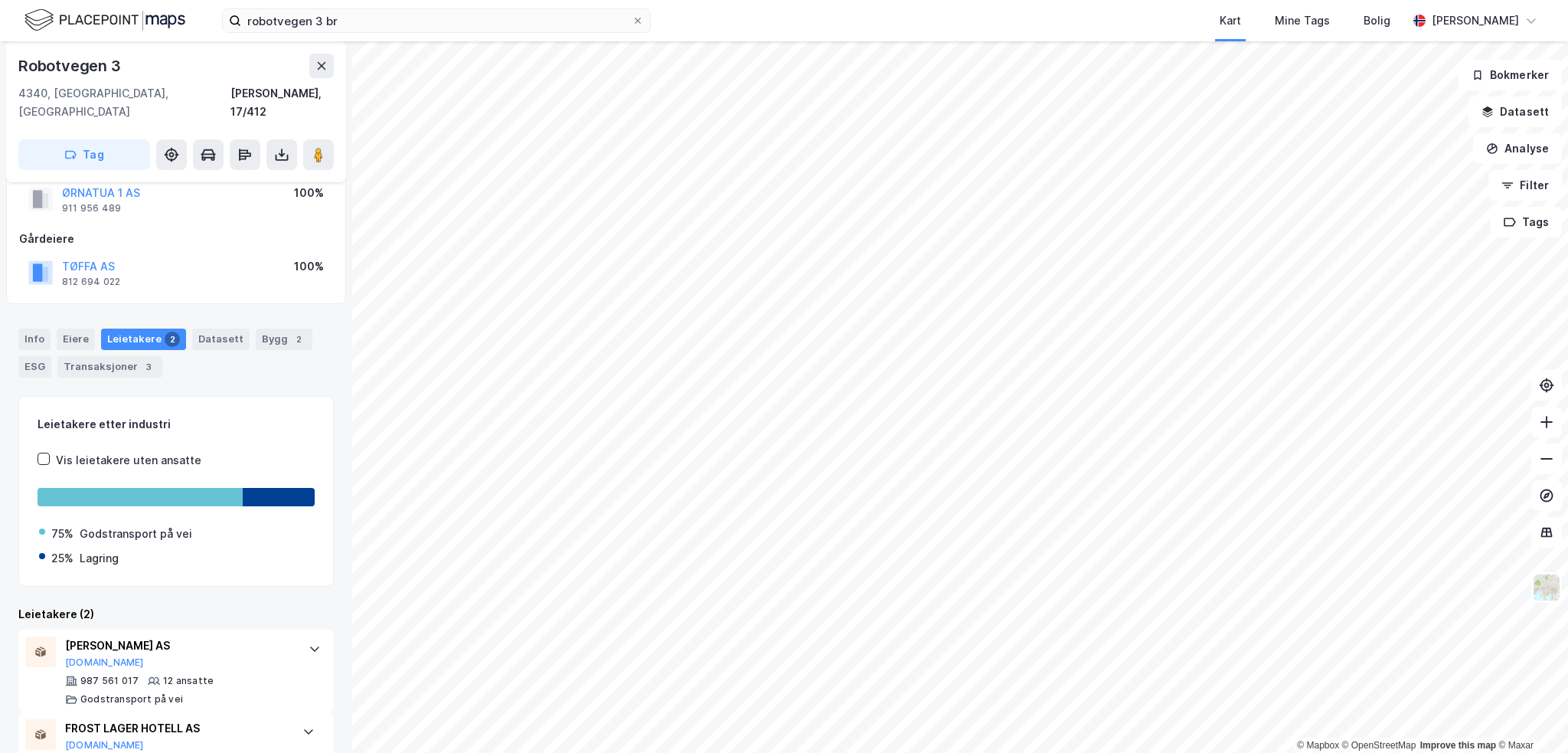
scroll to position [68, 0]
